Goal: Download file/media

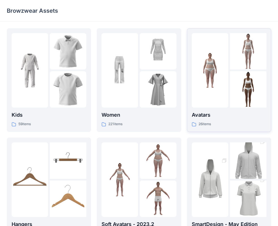
click at [220, 116] on p "Avatars" at bounding box center [228, 115] width 75 height 8
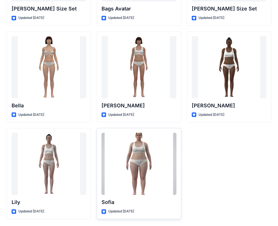
scroll to position [533, 0]
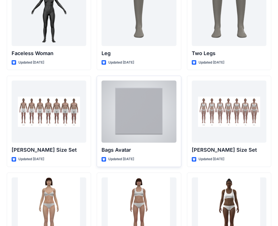
click at [154, 130] on div at bounding box center [138, 111] width 75 height 62
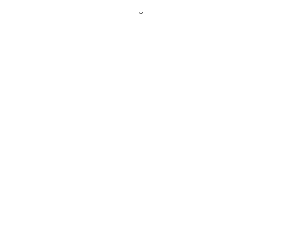
click at [154, 130] on div at bounding box center [141, 113] width 282 height 226
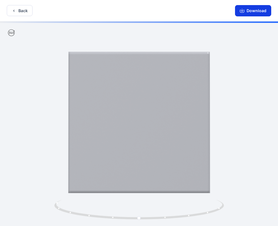
click at [251, 12] on button "Download" at bounding box center [253, 10] width 36 height 11
